Goal: Transaction & Acquisition: Purchase product/service

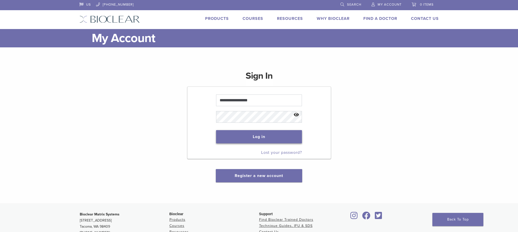
click at [251, 134] on button "Log in" at bounding box center [259, 136] width 86 height 13
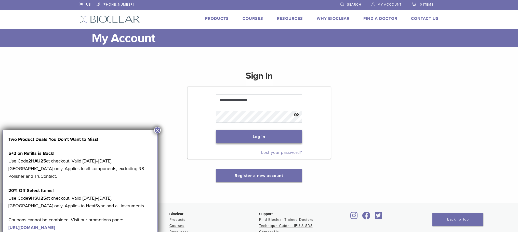
click at [250, 136] on button "Log in" at bounding box center [259, 136] width 86 height 13
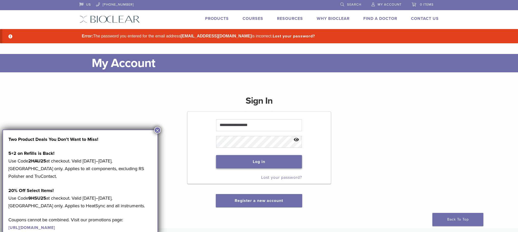
click at [263, 163] on button "Log in" at bounding box center [259, 161] width 86 height 13
click at [157, 129] on button "×" at bounding box center [157, 130] width 7 height 7
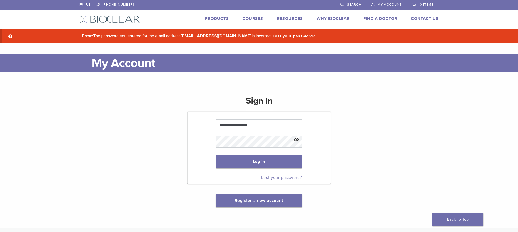
click at [382, 4] on span "My Account" at bounding box center [390, 5] width 24 height 4
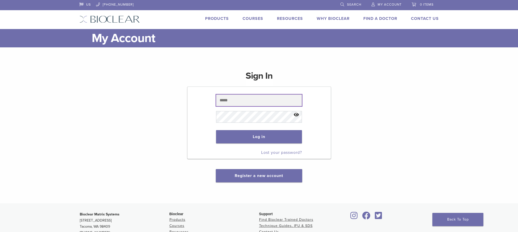
type input "**********"
click at [299, 114] on button "Show password" at bounding box center [296, 115] width 11 height 13
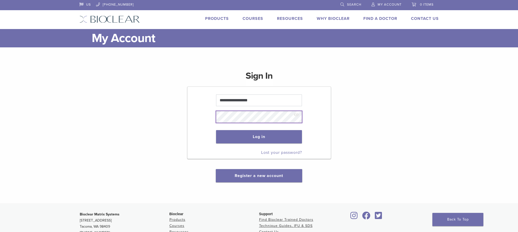
click at [169, 113] on div "**********" at bounding box center [259, 123] width 359 height 119
click at [243, 137] on button "Log in" at bounding box center [259, 136] width 86 height 13
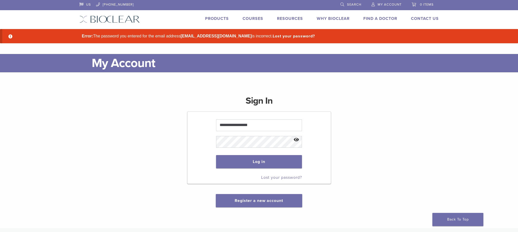
click at [276, 176] on link "Lost your password?" at bounding box center [281, 177] width 41 height 5
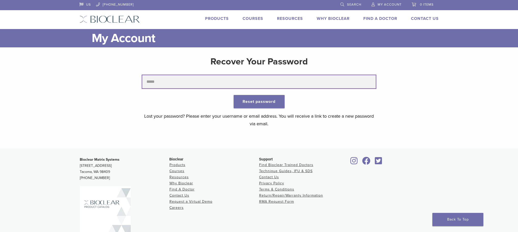
type input "**********"
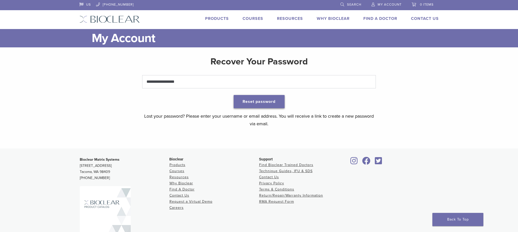
click at [262, 103] on button "Reset password" at bounding box center [259, 101] width 51 height 13
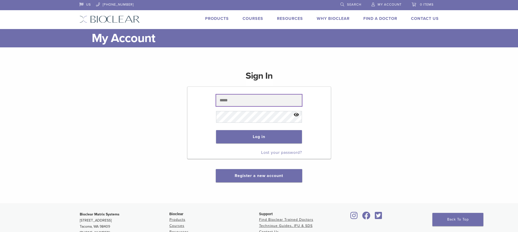
type input "**********"
click at [296, 113] on button "Show password" at bounding box center [296, 115] width 11 height 13
click at [263, 138] on button "Log in" at bounding box center [259, 136] width 86 height 13
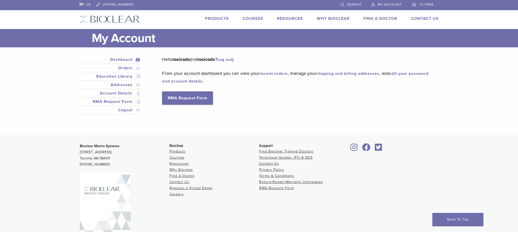
click at [119, 58] on link "Dashboard" at bounding box center [111, 60] width 60 height 6
click at [175, 152] on link "Products" at bounding box center [178, 151] width 16 height 4
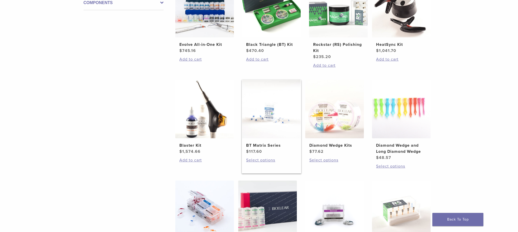
scroll to position [204, 0]
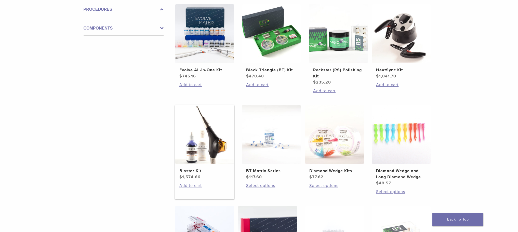
click at [207, 150] on img at bounding box center [204, 134] width 59 height 59
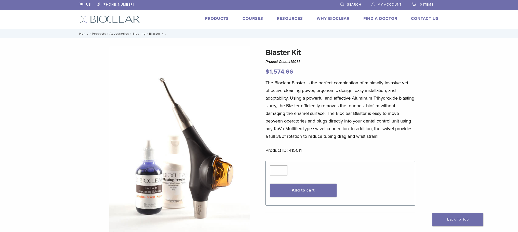
scroll to position [25, 0]
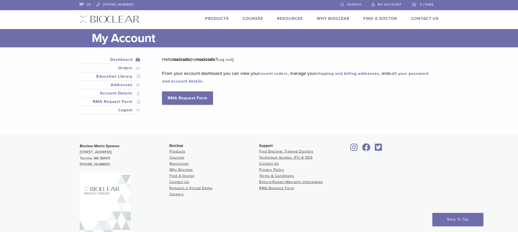
click at [215, 19] on link "Products" at bounding box center [217, 18] width 24 height 5
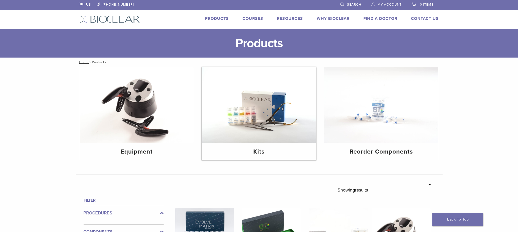
click at [276, 120] on img at bounding box center [259, 105] width 114 height 76
click at [262, 101] on img at bounding box center [259, 105] width 114 height 76
click at [255, 152] on h4 "Kits" at bounding box center [259, 151] width 106 height 9
click at [265, 151] on h4 "Kits" at bounding box center [259, 151] width 106 height 9
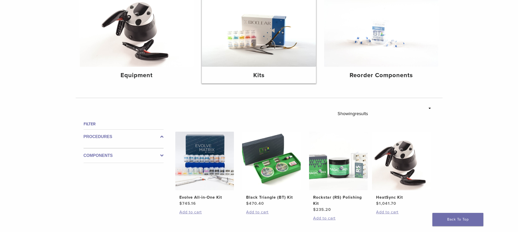
scroll to position [127, 0]
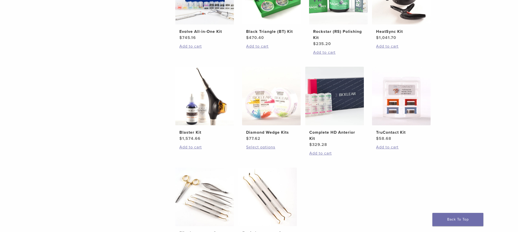
scroll to position [204, 0]
